Goal: Task Accomplishment & Management: Use online tool/utility

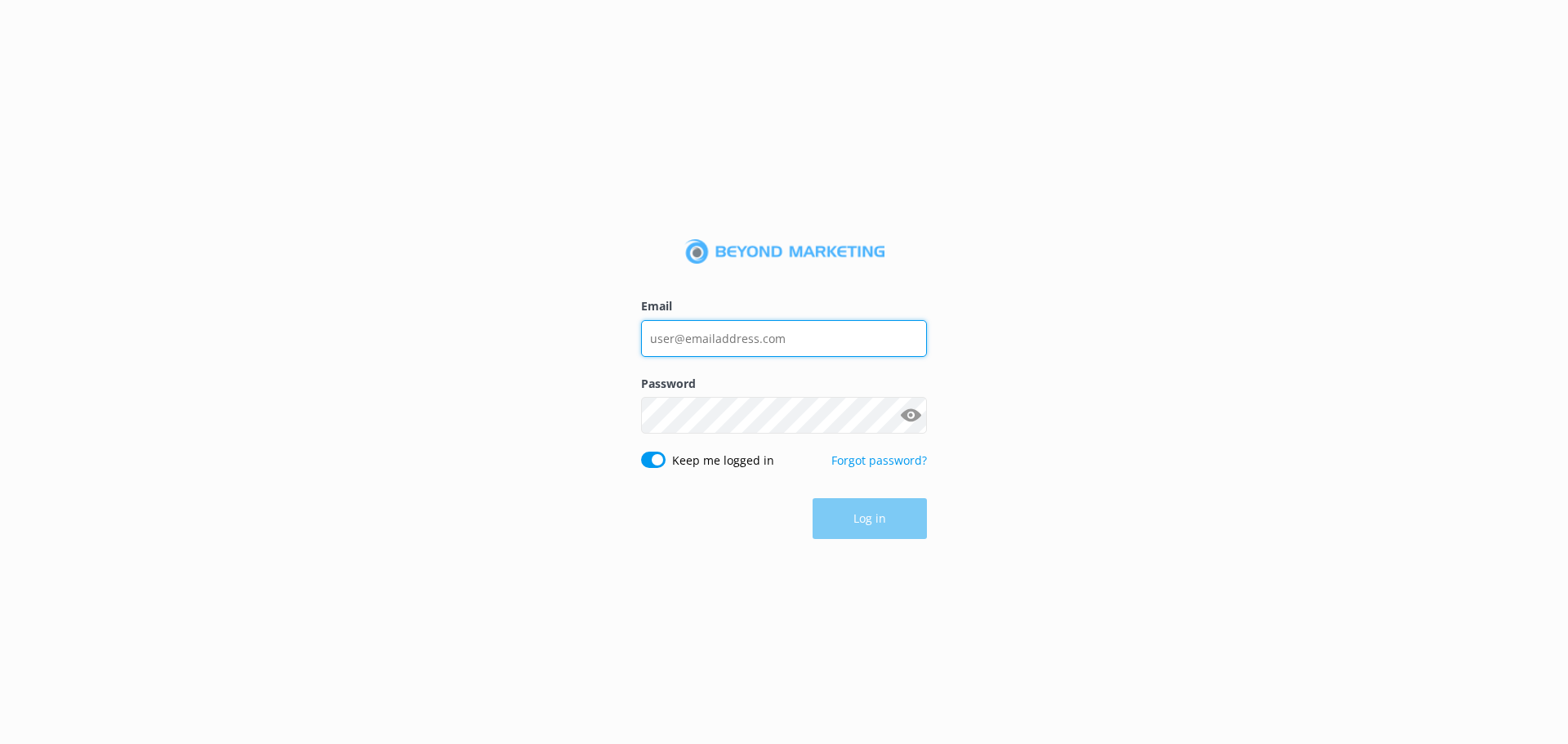
type input "[EMAIL_ADDRESS][DOMAIN_NAME]"
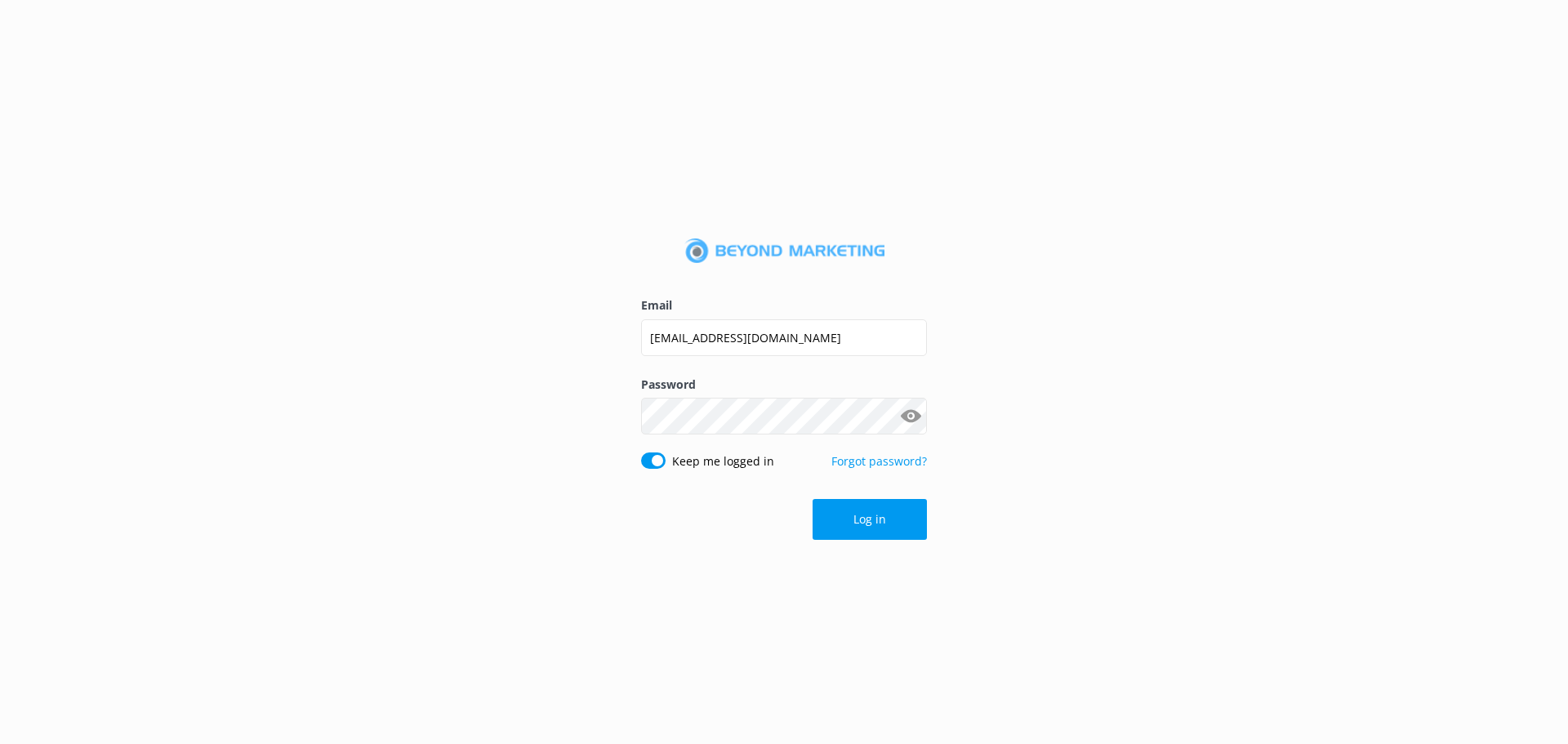
click at [863, 516] on div "Log in" at bounding box center [784, 519] width 286 height 41
click at [863, 516] on button "Log in" at bounding box center [869, 519] width 114 height 41
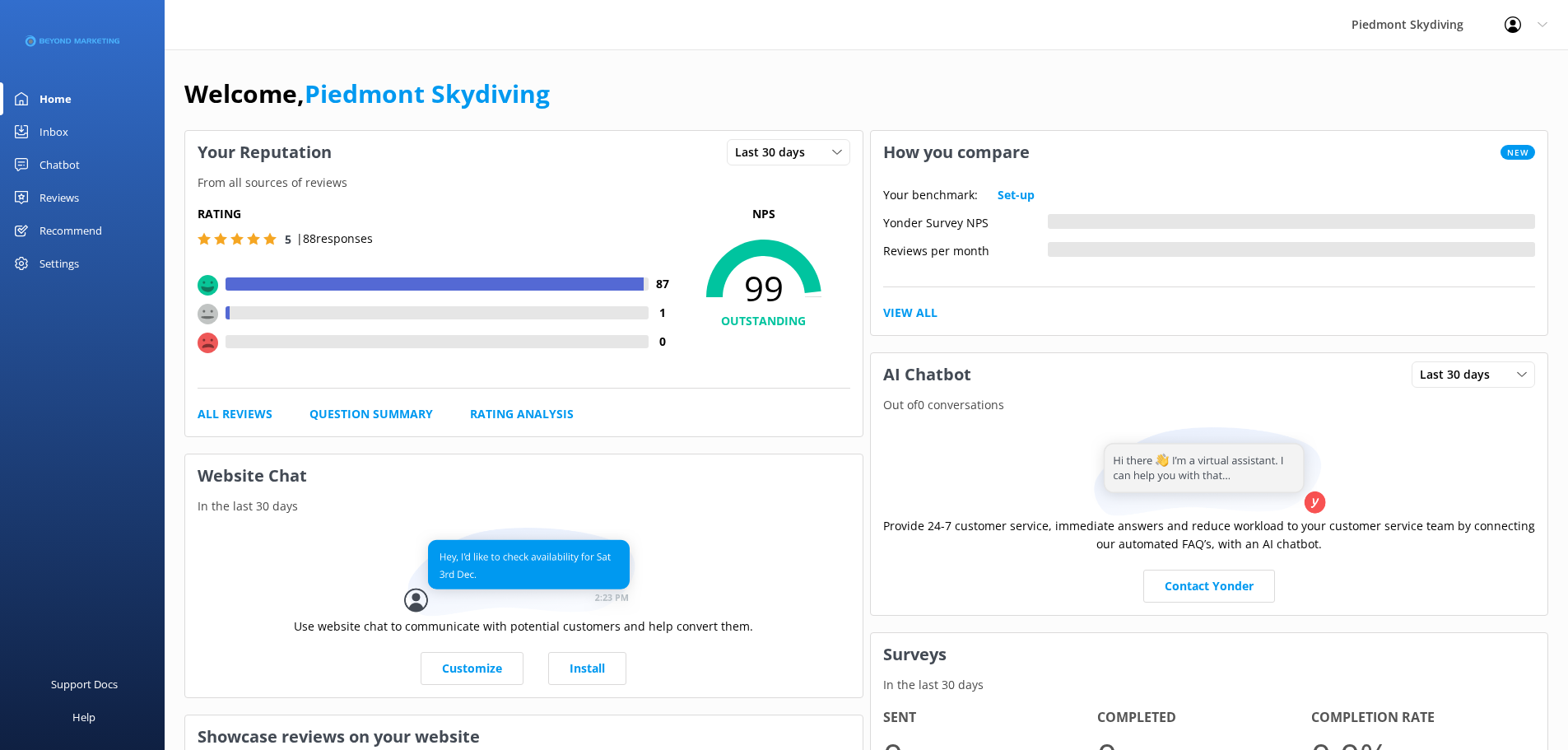
click at [66, 105] on div "Home" at bounding box center [55, 98] width 32 height 33
click at [54, 102] on div "Home" at bounding box center [55, 98] width 32 height 33
click at [56, 185] on div "Reviews" at bounding box center [59, 197] width 39 height 33
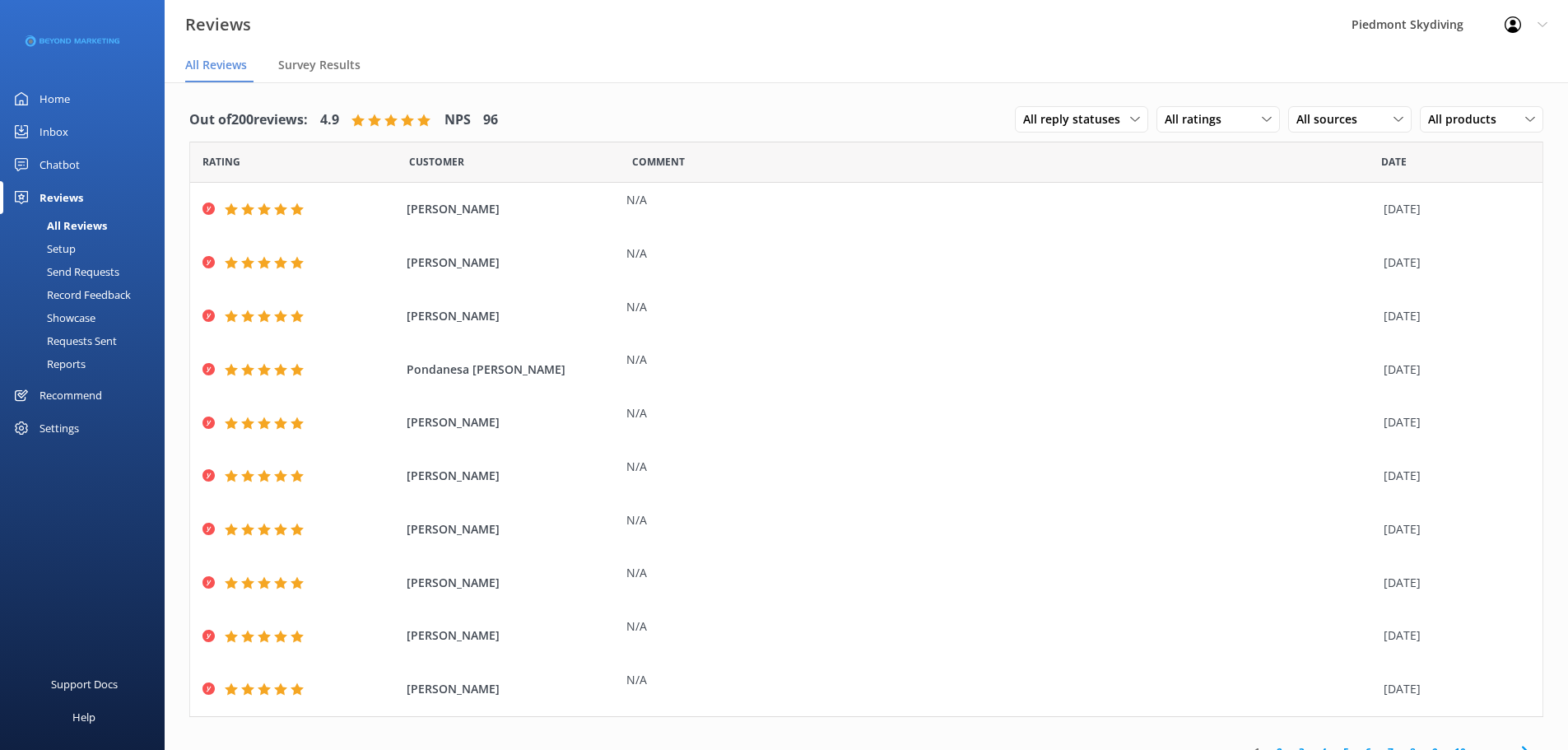
click at [85, 272] on div "Send Requests" at bounding box center [65, 272] width 110 height 23
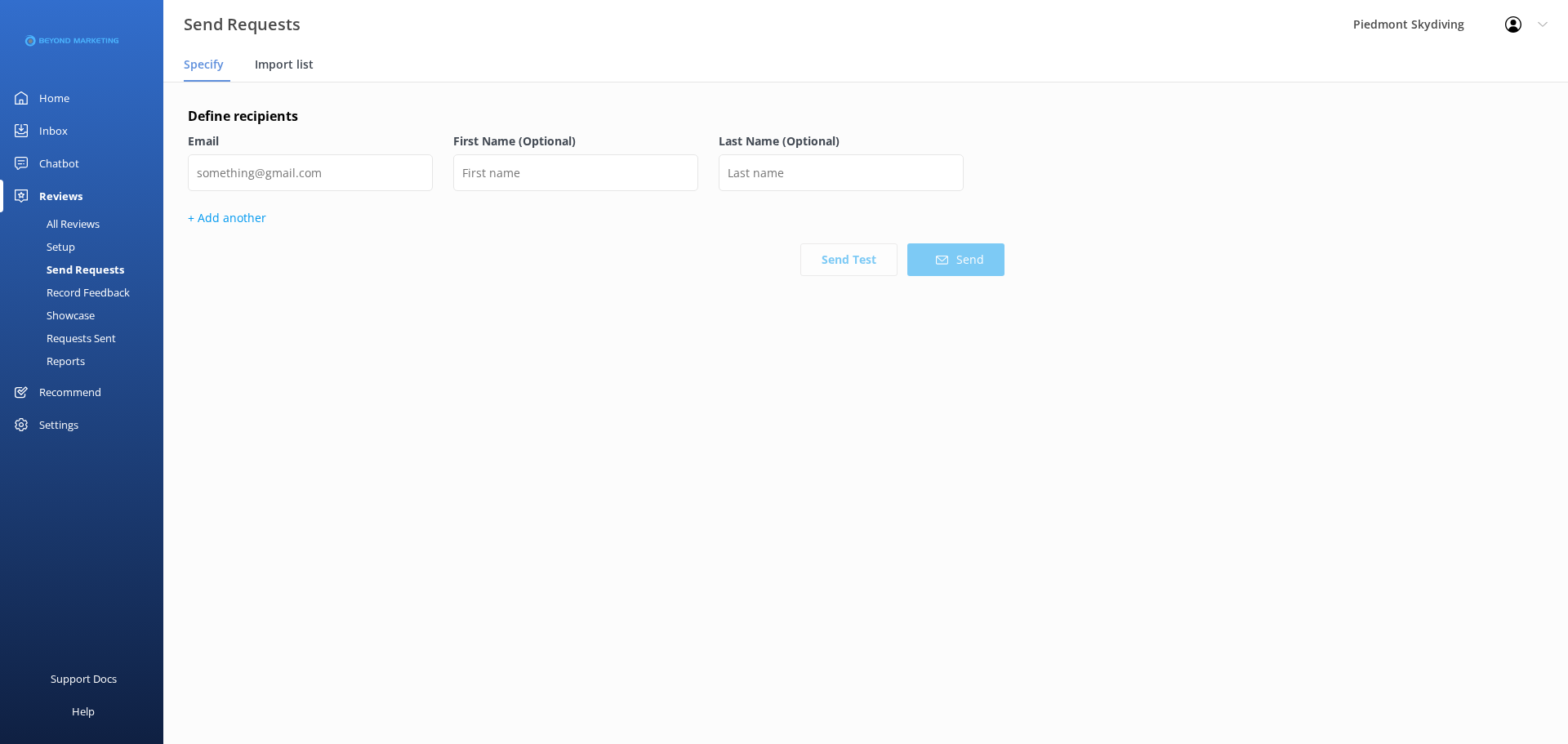
click at [281, 53] on div "Import list" at bounding box center [287, 65] width 65 height 33
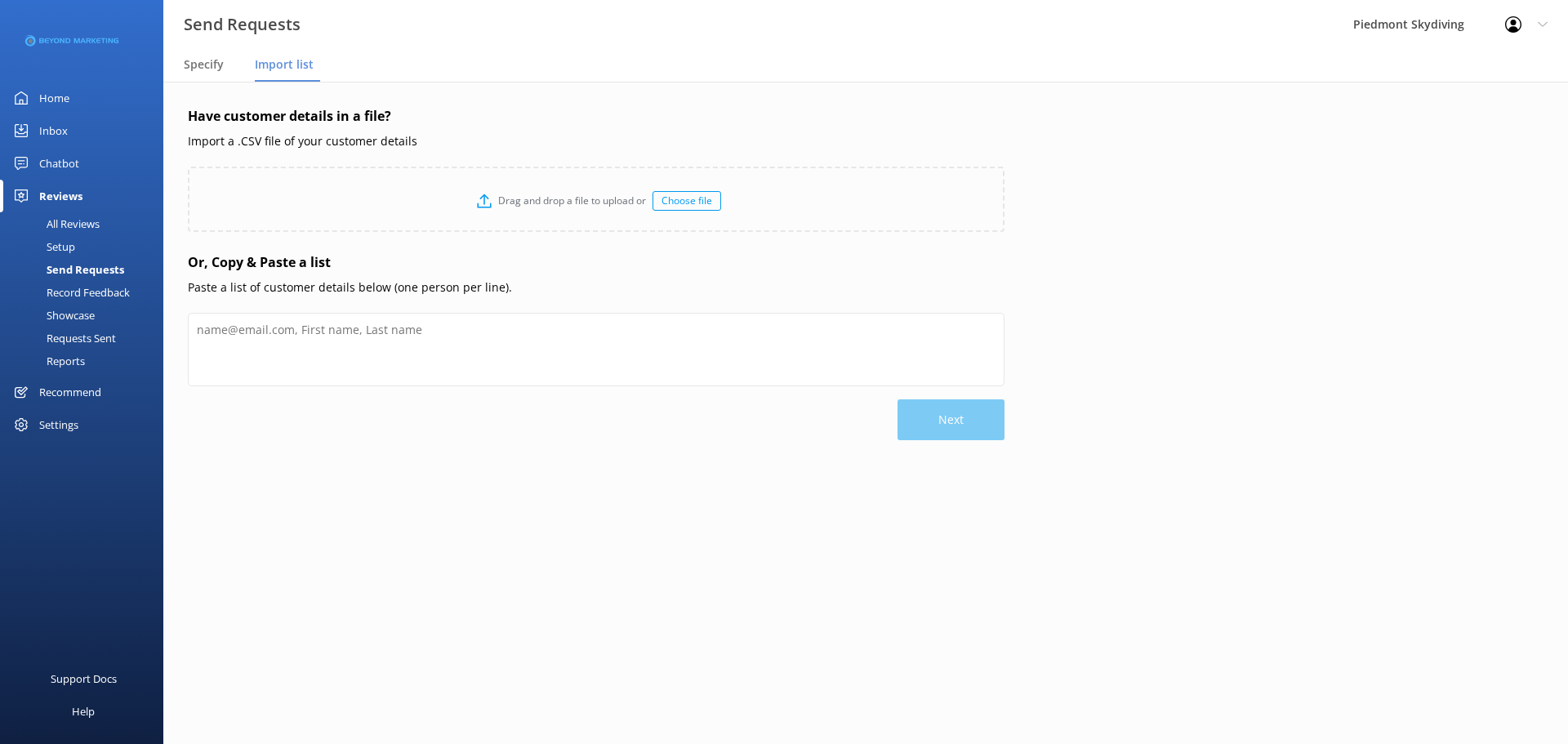
click at [660, 196] on div "Choose file" at bounding box center [687, 201] width 69 height 20
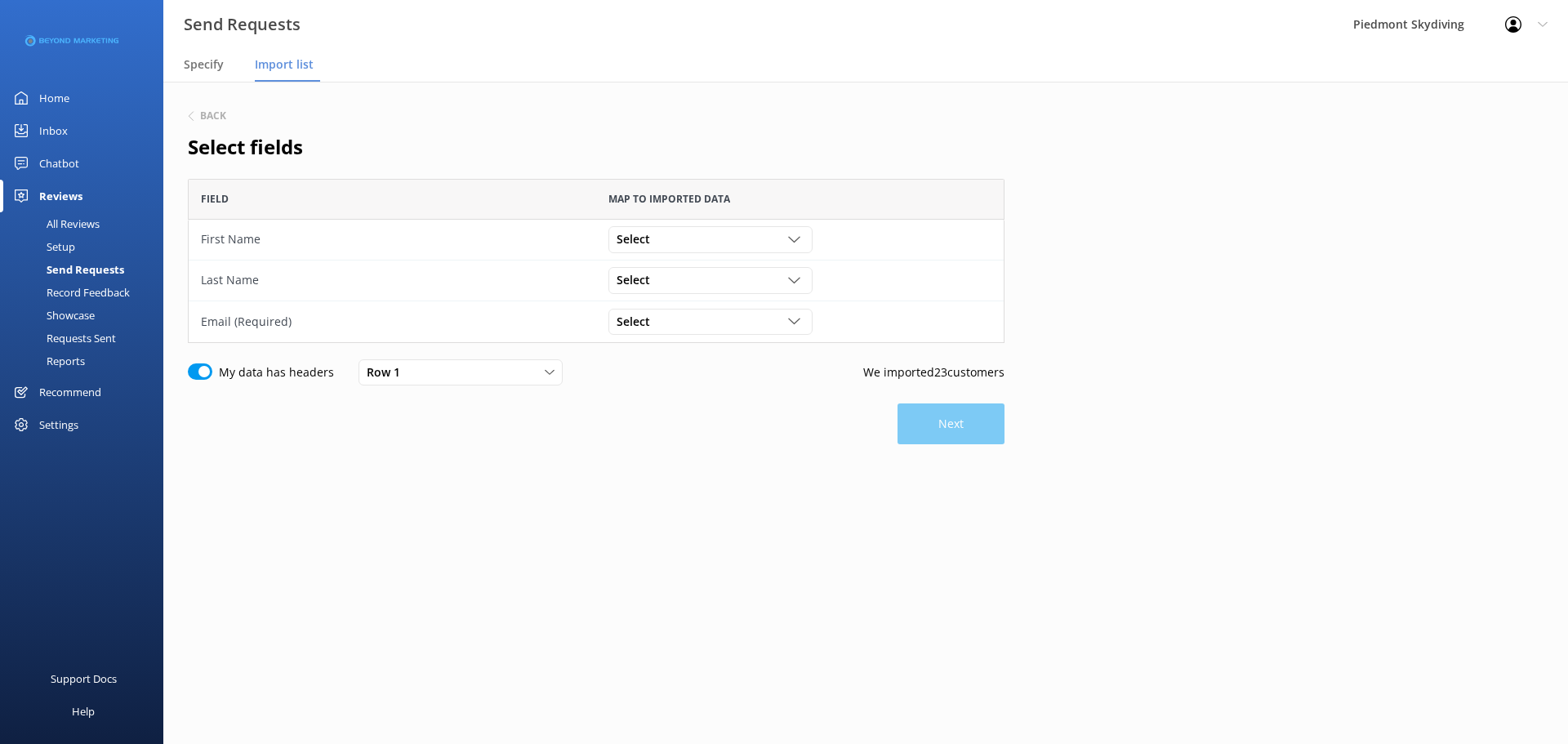
scroll to position [152, 804]
click at [791, 230] on div "Select" at bounding box center [711, 239] width 196 height 18
click at [687, 362] on link "First Name" at bounding box center [710, 372] width 202 height 33
click at [782, 272] on div "Select" at bounding box center [711, 280] width 196 height 18
click at [686, 443] on link "Last Name" at bounding box center [710, 446] width 202 height 33
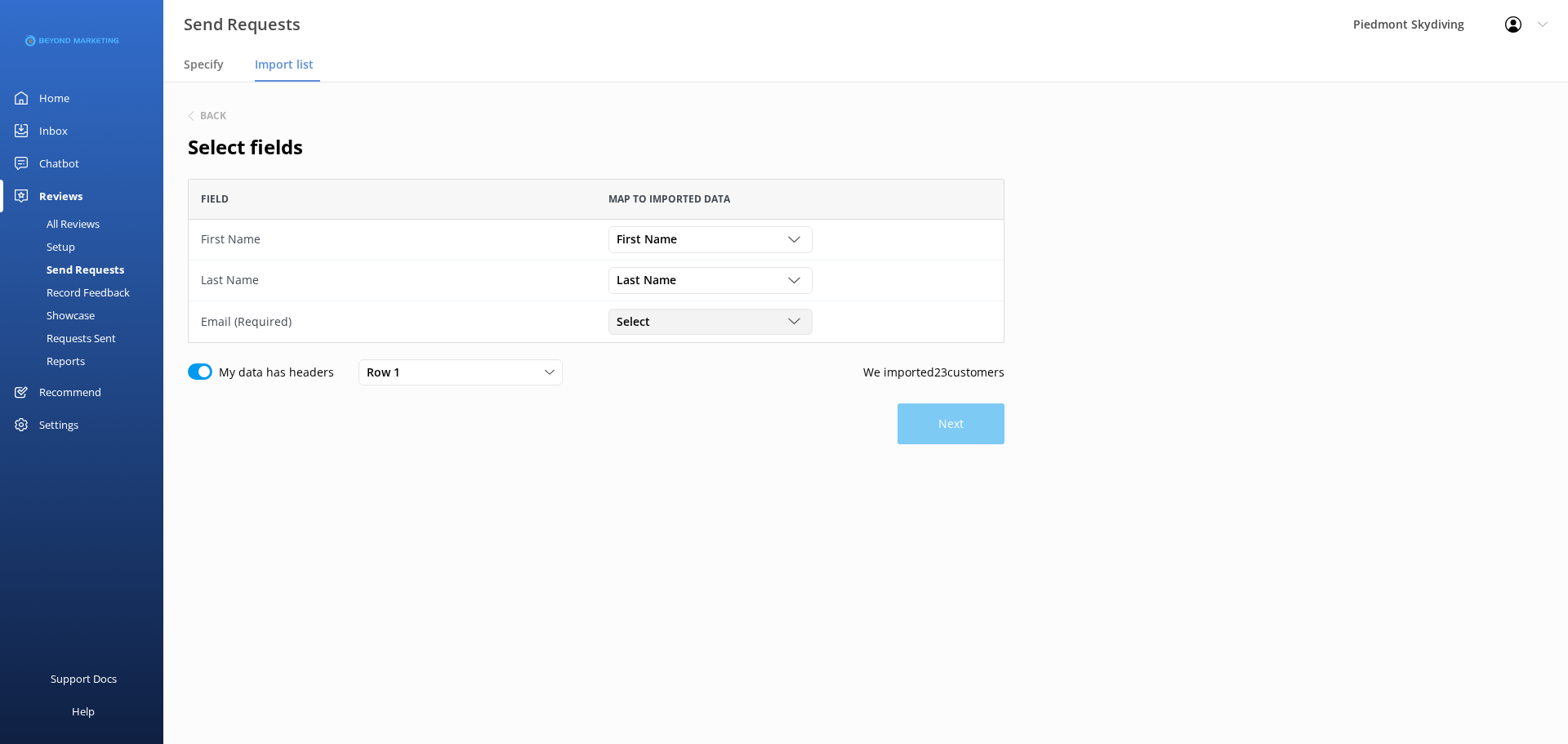
click at [794, 320] on icon "grid" at bounding box center [794, 320] width 12 height 12
click at [755, 439] on link "Email" at bounding box center [710, 432] width 202 height 33
click at [1005, 395] on div "Back Select fields Field Map to imported data First Name First Name Participant…" at bounding box center [866, 324] width 1405 height 485
click at [944, 431] on button "Next" at bounding box center [950, 424] width 107 height 41
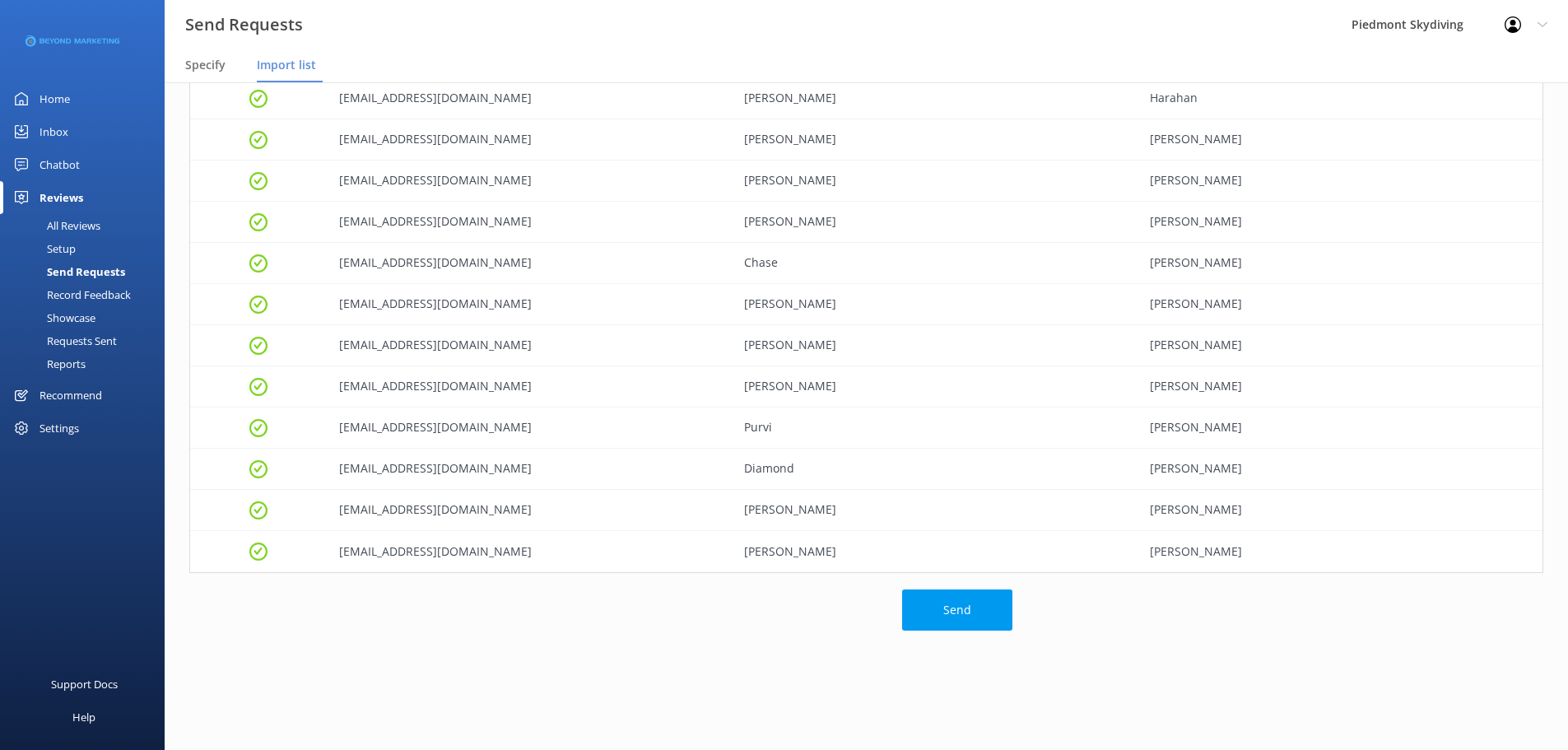
scroll to position [559, 0]
click at [945, 610] on button "Send" at bounding box center [958, 606] width 110 height 41
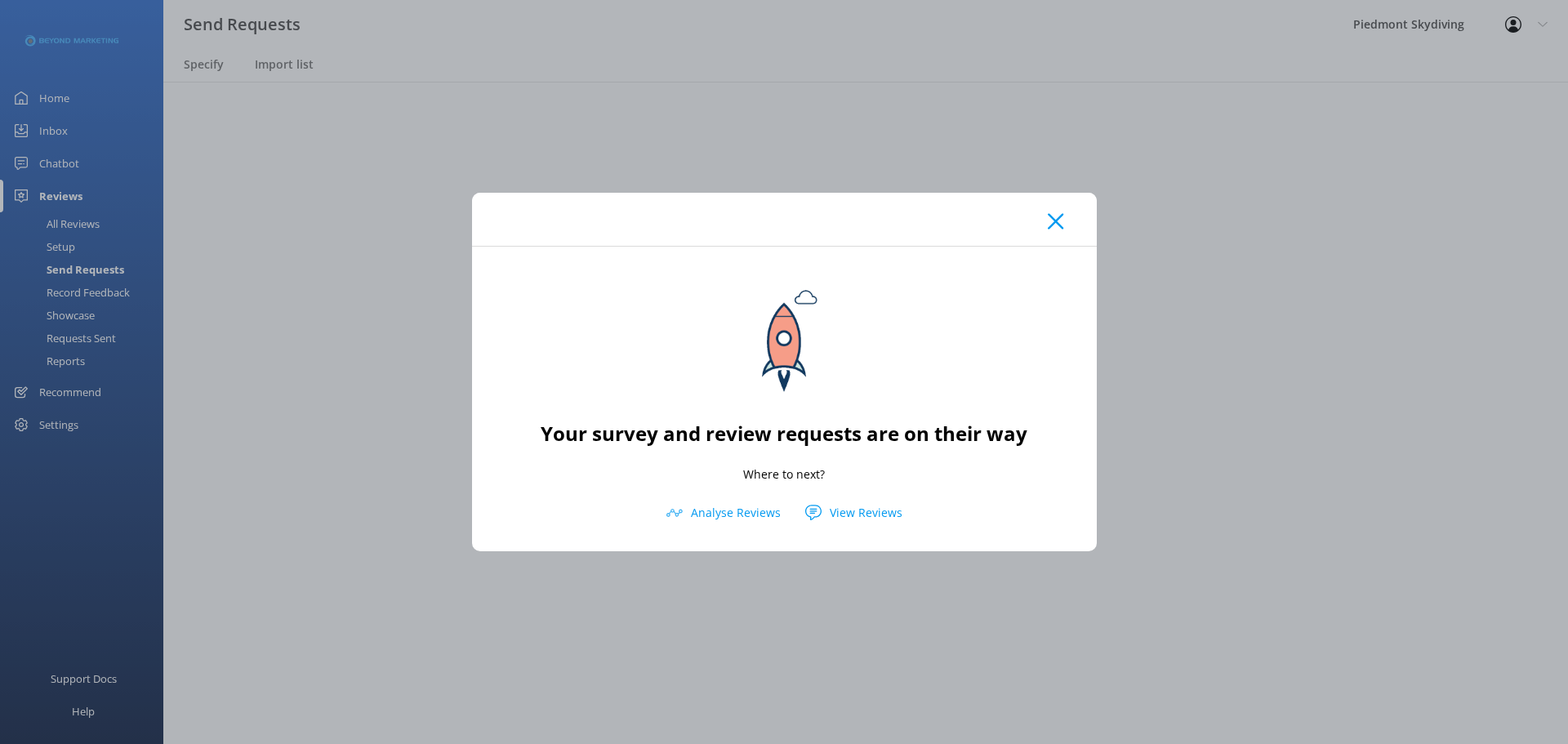
click at [1046, 225] on div at bounding box center [784, 219] width 625 height 53
click at [1054, 212] on div at bounding box center [784, 219] width 625 height 53
click at [1055, 231] on div at bounding box center [784, 219] width 625 height 53
click at [1060, 227] on use at bounding box center [1055, 221] width 16 height 16
